Goal: Task Accomplishment & Management: Use online tool/utility

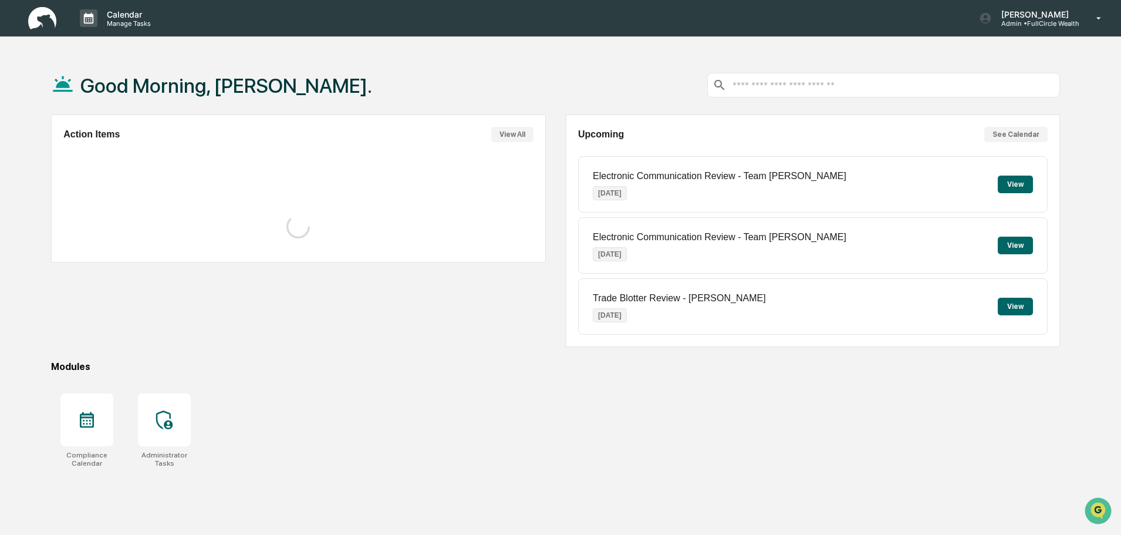
click at [836, 91] on div at bounding box center [883, 85] width 353 height 25
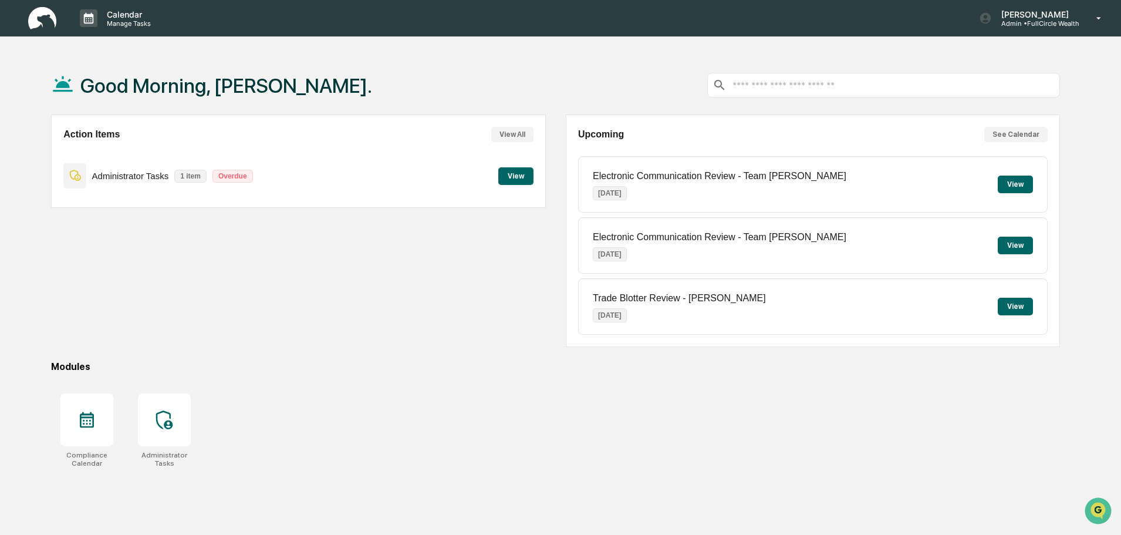
click at [841, 88] on input "text" at bounding box center [893, 85] width 324 height 11
click at [501, 181] on button "View" at bounding box center [515, 176] width 35 height 18
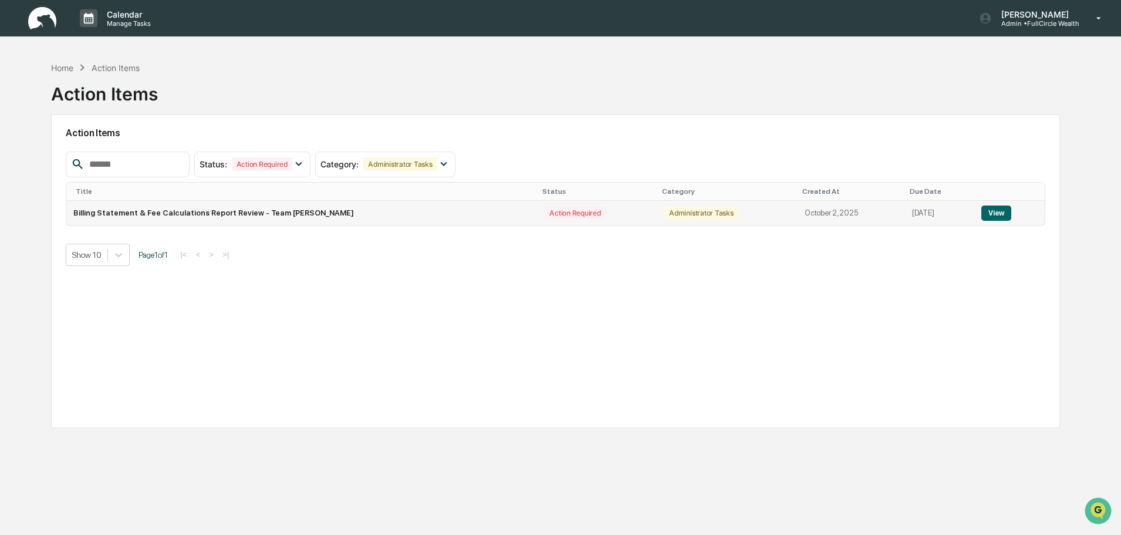
click at [318, 202] on td "Billing Statement & Fee Calculations Report Review - Team [PERSON_NAME]" at bounding box center [301, 213] width 471 height 25
click at [321, 207] on td "Billing Statement & Fee Calculations Report Review - Team [PERSON_NAME]" at bounding box center [301, 213] width 471 height 25
click at [274, 219] on td "Billing Statement & Fee Calculations Report Review - Team [PERSON_NAME]" at bounding box center [301, 213] width 471 height 25
click at [976, 215] on td "View" at bounding box center [1009, 213] width 70 height 25
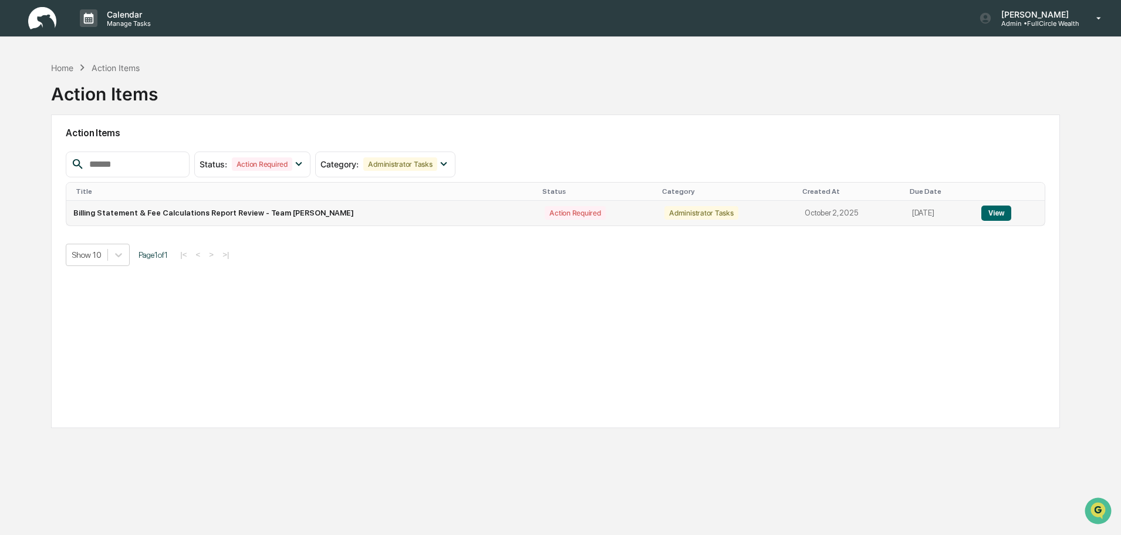
click at [981, 215] on button "View" at bounding box center [996, 212] width 30 height 15
